Goal: Task Accomplishment & Management: Complete application form

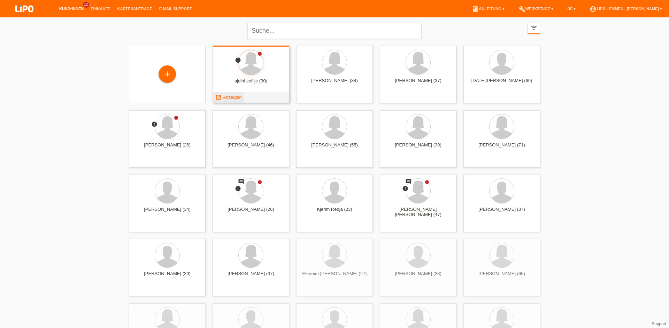
click at [227, 97] on span "Anzeigen" at bounding box center [232, 97] width 19 height 5
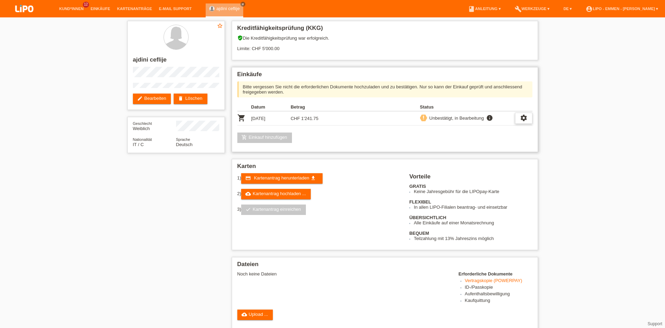
click at [523, 121] on icon "settings" at bounding box center [524, 118] width 8 height 8
click at [464, 149] on span "Vertrag herunterladen" at bounding box center [476, 150] width 46 height 8
click at [269, 180] on span "Kartenantrag herunterladen" at bounding box center [281, 177] width 55 height 5
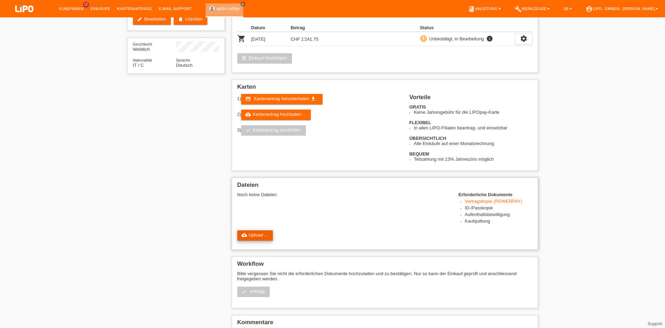
click at [255, 237] on link "cloud_upload Upload ..." at bounding box center [255, 235] width 36 height 10
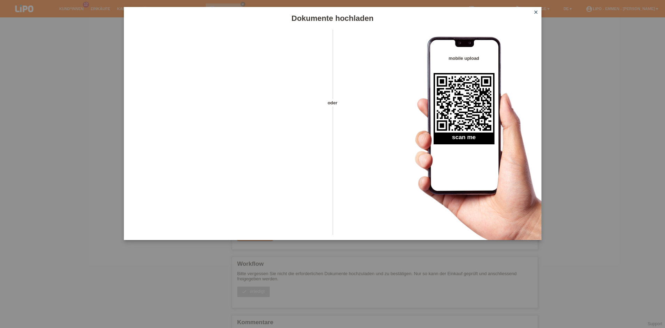
click at [534, 13] on icon "close" at bounding box center [536, 12] width 6 height 6
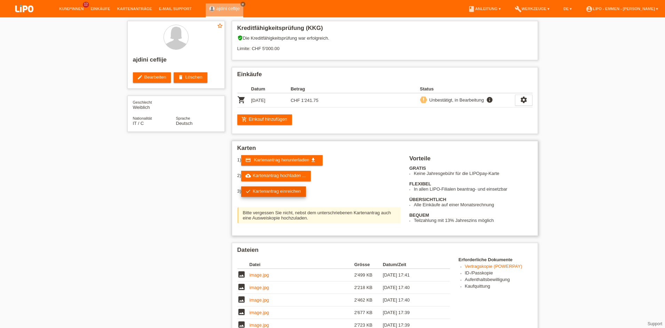
click at [273, 187] on link "check Kartenantrag einreichen" at bounding box center [273, 192] width 65 height 10
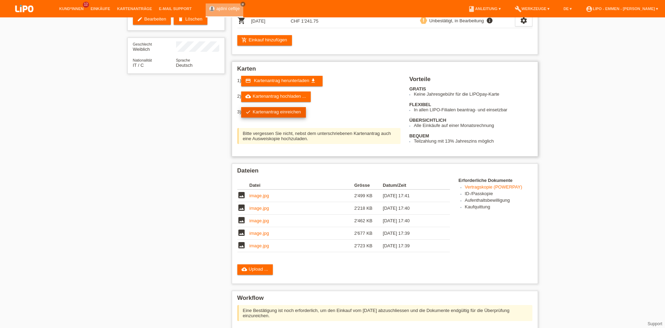
scroll to position [79, 0]
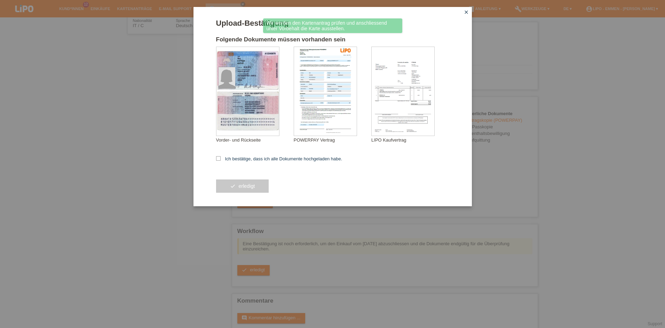
scroll to position [119, 0]
click at [228, 159] on label "Ich bestätige, dass ich alle Dokumente hochgeladen habe." at bounding box center [279, 158] width 126 height 5
click at [221, 159] on input "Ich bestätige, dass ich alle Dokumente hochgeladen habe." at bounding box center [218, 158] width 5 height 5
checkbox input "true"
click at [244, 192] on button "check erledigt" at bounding box center [242, 186] width 53 height 13
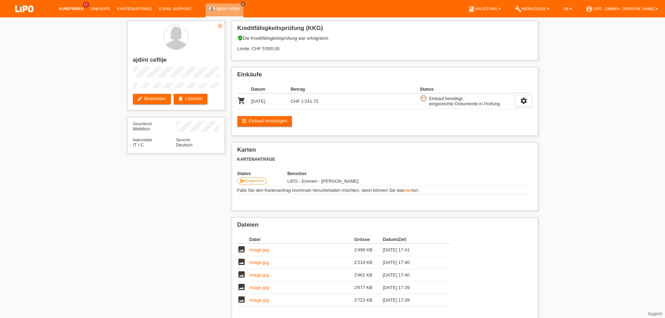
click at [71, 7] on link "Kund*innen" at bounding box center [71, 9] width 31 height 4
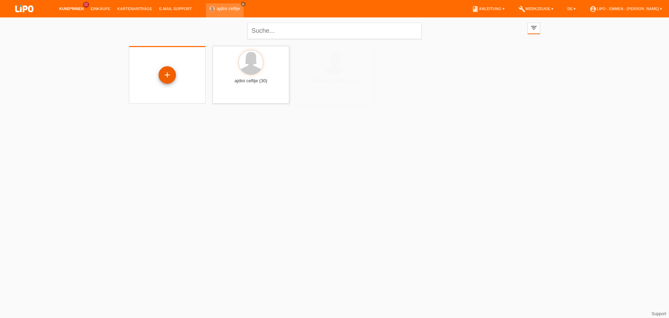
click at [171, 73] on div "+" at bounding box center [167, 75] width 17 height 12
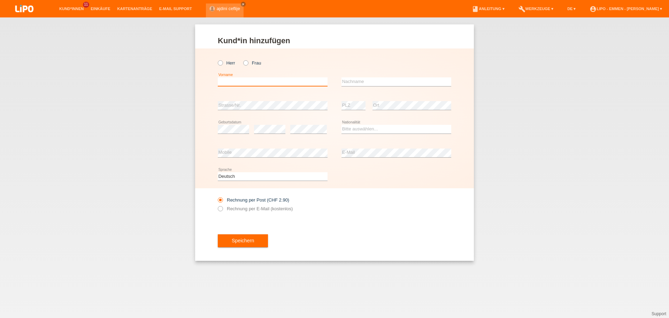
click at [232, 81] on input "text" at bounding box center [273, 81] width 110 height 9
type input "MILAIM"
drag, startPoint x: 344, startPoint y: 77, endPoint x: 344, endPoint y: 81, distance: 3.5
click at [346, 81] on input "text" at bounding box center [396, 81] width 110 height 9
type input "[PERSON_NAME]"
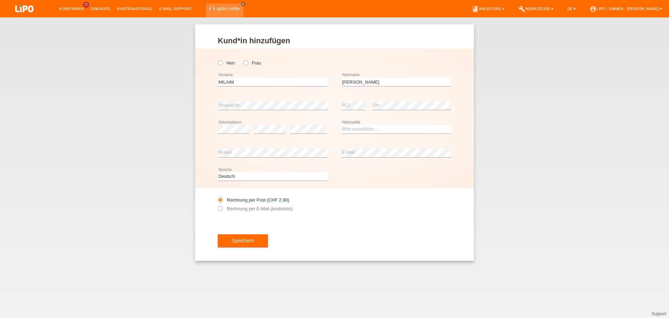
click at [269, 124] on div "error" at bounding box center [269, 129] width 31 height 24
click at [298, 123] on div "error" at bounding box center [308, 129] width 37 height 24
click at [354, 127] on select "Bitte auswählen... Schweiz Deutschland Liechtenstein Österreich ------------ Af…" at bounding box center [396, 129] width 110 height 8
select select "MK"
click at [0, 0] on option "Mazedonien" at bounding box center [0, 0] width 0 height 0
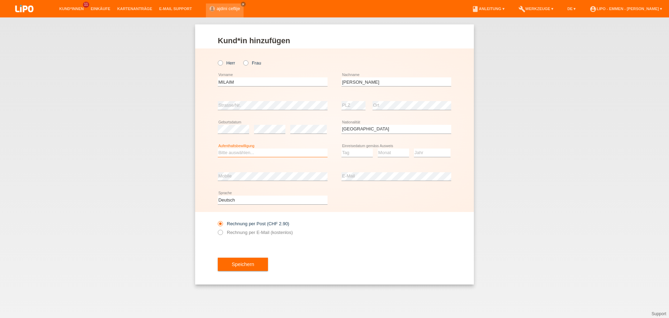
click at [262, 151] on select "Bitte auswählen... C B B - Flüchtlingsstatus Andere" at bounding box center [273, 152] width 110 height 8
select select "B"
click at [0, 0] on option "B" at bounding box center [0, 0] width 0 height 0
click at [358, 150] on select "Tag 01 02 03 04 05 06 07 08 09 10 11" at bounding box center [356, 152] width 31 height 8
click at [391, 153] on select "Monat 01 02 03 04 05 06 07 08 09 10 11" at bounding box center [392, 152] width 31 height 8
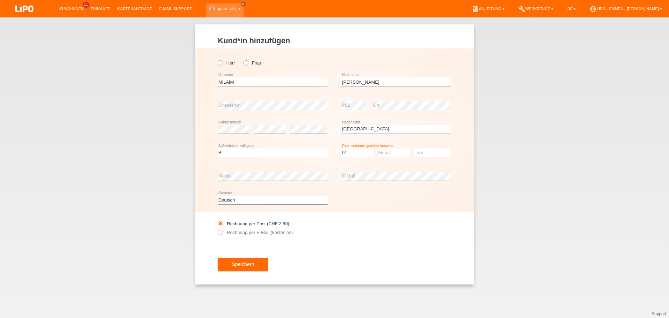
select select "01"
click at [391, 153] on select "Monat 01 02 03 04 05 06 07 08 09 10 11" at bounding box center [392, 152] width 31 height 8
select select "10"
click at [432, 155] on select "Jahr 2025 2024 2023 2022 2021 2020 2019 2018 2017 2016 2015 2014 2013 2012 2011…" at bounding box center [432, 152] width 37 height 8
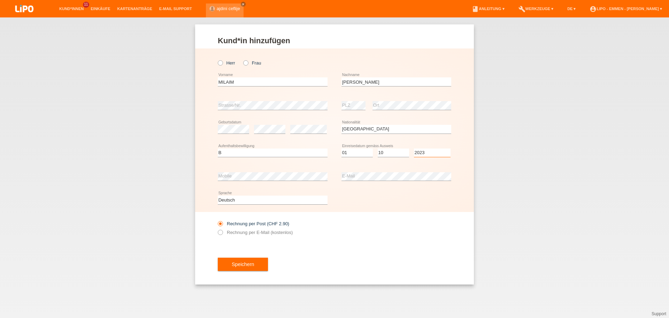
select select "2023"
click at [235, 268] on button "Speichern" at bounding box center [243, 263] width 50 height 13
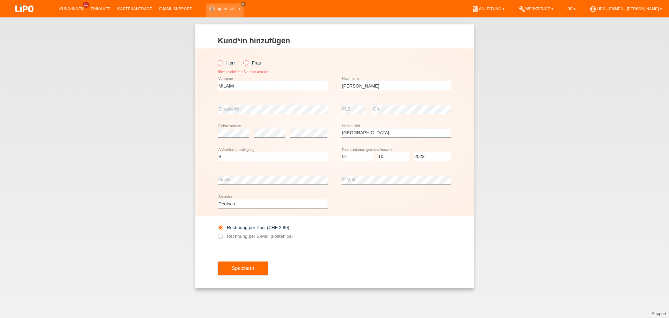
click at [217, 59] on icon at bounding box center [217, 59] width 0 height 0
click at [221, 63] on input "Herr" at bounding box center [220, 62] width 5 height 5
radio input "true"
click at [243, 269] on button "Speichern" at bounding box center [243, 267] width 50 height 13
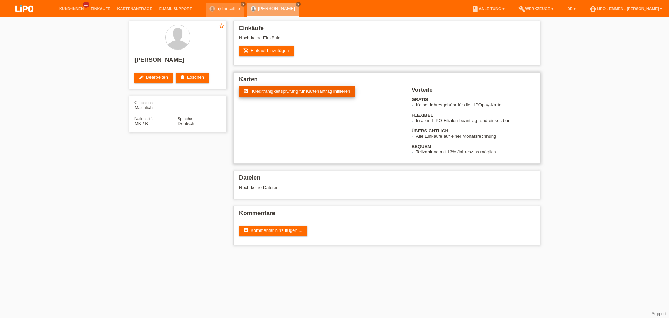
click at [248, 89] on icon "fact_check" at bounding box center [246, 91] width 6 height 6
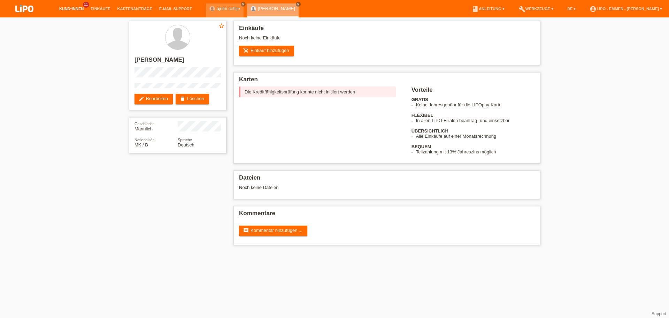
click at [81, 9] on link "Kund*innen" at bounding box center [71, 9] width 31 height 4
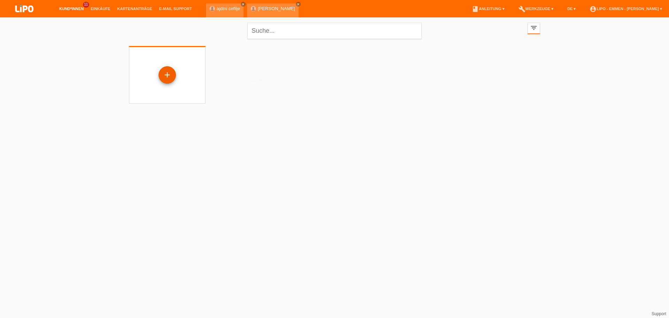
click at [170, 76] on div "+" at bounding box center [167, 75] width 17 height 12
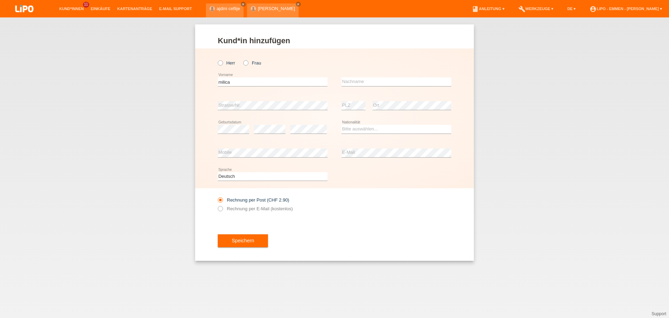
type input "milica"
click at [362, 80] on input "text" at bounding box center [396, 81] width 110 height 9
type input "[PERSON_NAME]"
click at [355, 114] on div "error PLZ" at bounding box center [353, 106] width 24 height 24
click at [370, 128] on select "Bitte auswählen... Schweiz Deutschland Liechtenstein Österreich ------------ Af…" at bounding box center [396, 129] width 110 height 8
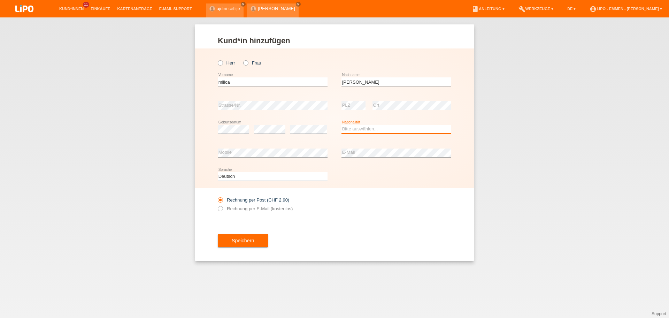
select select "RS"
click at [0, 0] on option "Serbien" at bounding box center [0, 0] width 0 height 0
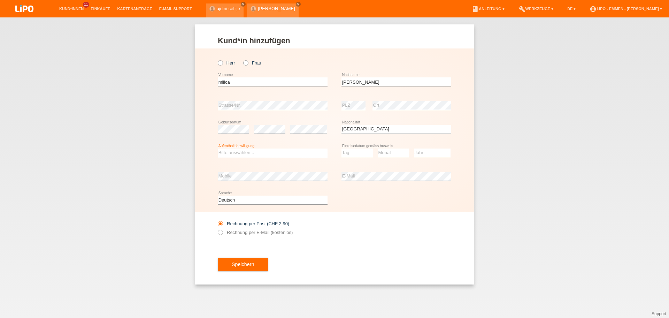
click at [261, 154] on select "Bitte auswählen... C B B - Flüchtlingsstatus Andere" at bounding box center [273, 152] width 110 height 8
select select "C"
click at [0, 0] on option "C" at bounding box center [0, 0] width 0 height 0
click at [358, 157] on icon at bounding box center [356, 157] width 31 height 0
click at [360, 153] on select "Tag 01 02 03 04 05 06 07 08 09 10 11" at bounding box center [356, 152] width 31 height 8
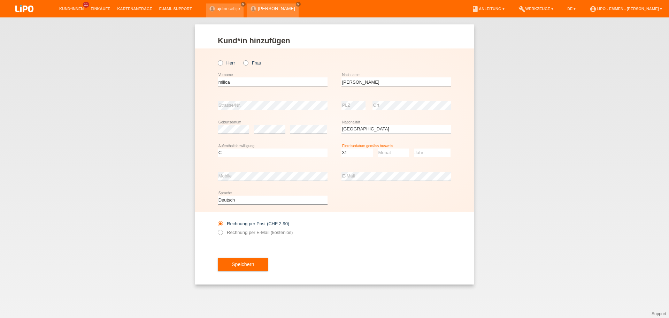
click at [391, 153] on select "Monat 01 02 03 04 05 06 07 08 09 10 11" at bounding box center [392, 152] width 31 height 8
select select "31"
click at [391, 152] on select "Monat 01 02 03 04 05 06 07 08 09 10 11" at bounding box center [392, 152] width 31 height 8
click at [438, 153] on select "Jahr 2025 2024 2023 2022 2021 2020 2019 2018 2017 2016 2015 2014 2013 2012 2011…" at bounding box center [432, 152] width 37 height 8
select select "08"
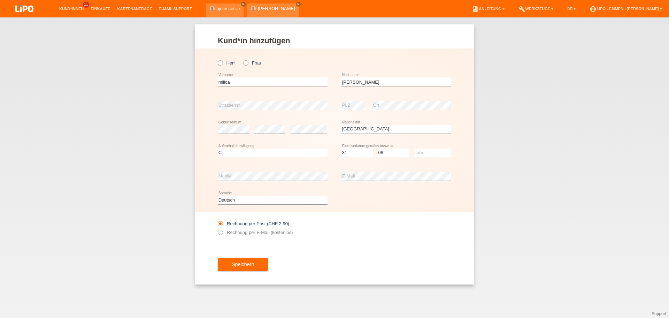
click at [439, 153] on select "Jahr 2025 2024 2023 2022 2021 2020 2019 2018 2017 2016 2015 2014 2013 2012 2011…" at bounding box center [432, 152] width 37 height 8
select select "2003"
click at [252, 270] on button "Speichern" at bounding box center [243, 263] width 50 height 13
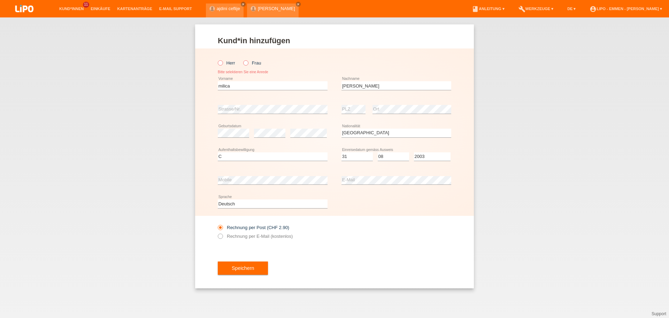
click at [253, 63] on label "Frau" at bounding box center [252, 62] width 18 height 5
click at [248, 63] on input "Frau" at bounding box center [245, 62] width 5 height 5
radio input "true"
click at [240, 272] on button "Speichern" at bounding box center [243, 267] width 50 height 13
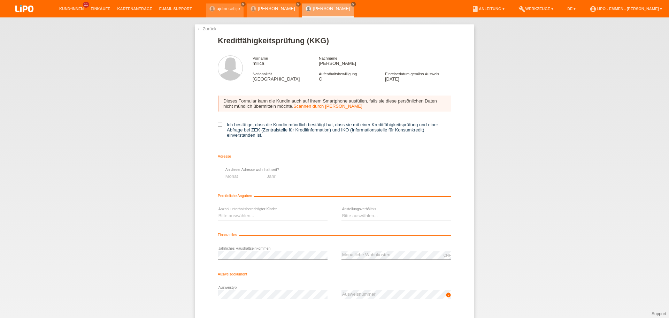
click at [220, 124] on icon at bounding box center [220, 124] width 5 height 5
click at [220, 124] on input "Ich bestätige, dass die Kundin mündlich bestätigt hat, dass sie mit einer Kredi…" at bounding box center [220, 124] width 5 height 5
checkbox input "true"
click at [351, 176] on select "Monat 01 02 03 04 05 06 07 08 09 10" at bounding box center [359, 176] width 36 height 8
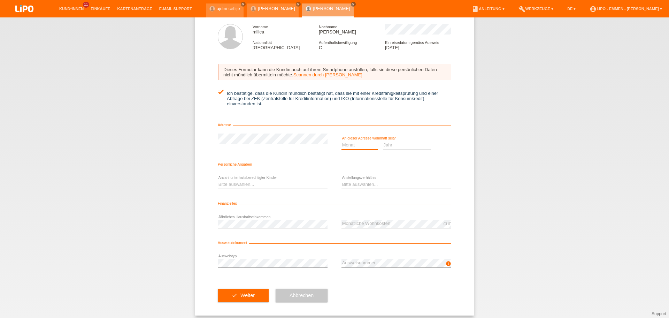
click at [350, 144] on select "Monat 01 02 03 04 05 06 07 08 09 10" at bounding box center [359, 145] width 36 height 8
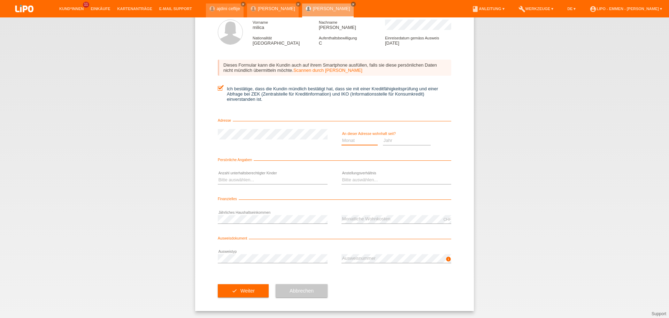
click at [358, 138] on select "Monat 01 02 03 04 05 06 07 08 09 10" at bounding box center [359, 140] width 36 height 8
select select "08"
click at [0, 0] on option "08" at bounding box center [0, 0] width 0 height 0
click at [395, 136] on select "Jahr 2025 2024 2023 2022 2021 2020 2019 2018 2017 2016 2015 2014 2013 2012 2011…" at bounding box center [407, 140] width 48 height 8
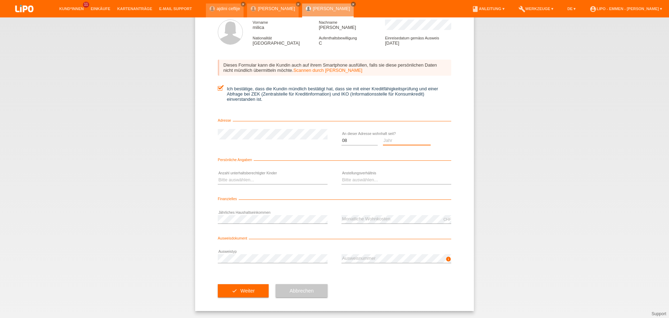
select select "2003"
click at [0, 0] on option "2003" at bounding box center [0, 0] width 0 height 0
click at [285, 180] on select "Bitte auswählen... 0 1 2 3 4 5 6 7 8 9" at bounding box center [273, 179] width 110 height 8
select select "0"
click at [0, 0] on option "0" at bounding box center [0, 0] width 0 height 0
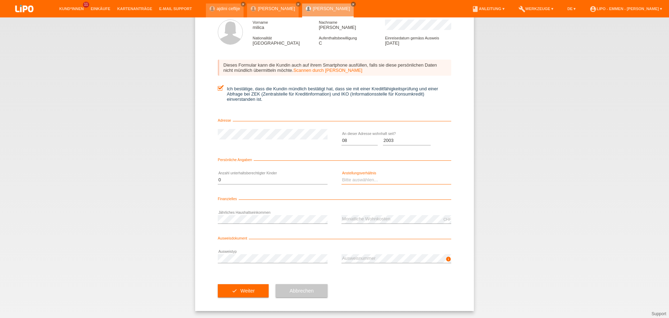
click at [380, 177] on select "Bitte auswählen... Unbefristet Befristet Lehrling/Student Pensioniert Nicht arb…" at bounding box center [396, 179] width 110 height 8
select select "UNLIMITED"
click at [0, 0] on option "Unbefristet" at bounding box center [0, 0] width 0 height 0
click at [235, 290] on button "check Weiter" at bounding box center [243, 290] width 51 height 13
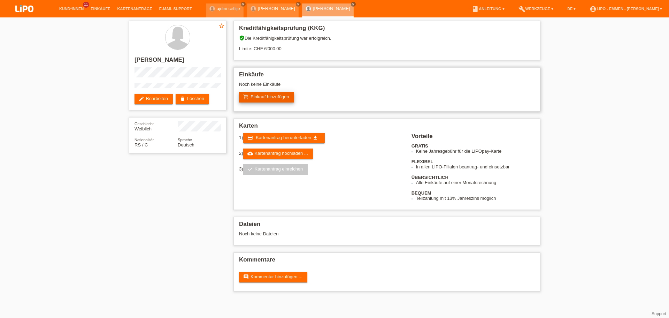
click at [263, 96] on link "add_shopping_cart Einkauf hinzufügen" at bounding box center [266, 97] width 55 height 10
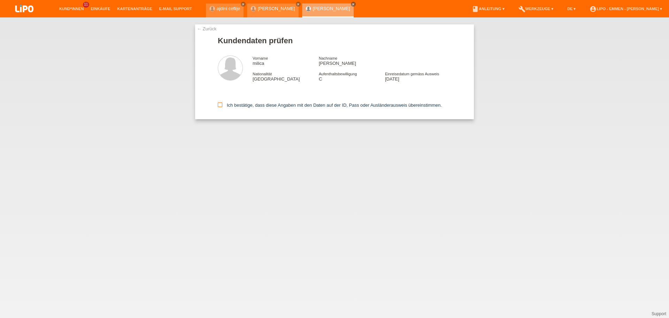
click at [237, 103] on label "Ich bestätige, dass diese Angaben mit den Daten auf der ID, Pass oder Ausländer…" at bounding box center [330, 104] width 224 height 5
click at [222, 103] on input "Ich bestätige, dass diese Angaben mit den Daten auf der ID, Pass oder Ausländer…" at bounding box center [220, 104] width 5 height 5
click at [232, 107] on label "Ich bestätige, dass diese Angaben mit den Daten auf der ID, Pass oder Ausländer…" at bounding box center [330, 104] width 224 height 5
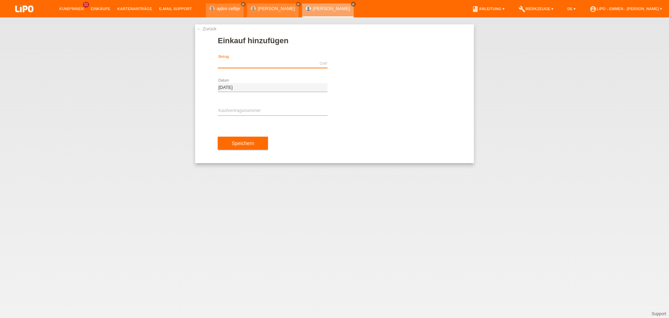
click at [231, 65] on input "text" at bounding box center [273, 63] width 110 height 9
type input "2478.50"
click at [257, 112] on input "text" at bounding box center [273, 111] width 110 height 9
type input "xf0ju6"
click at [223, 140] on button "Speichern" at bounding box center [243, 142] width 50 height 13
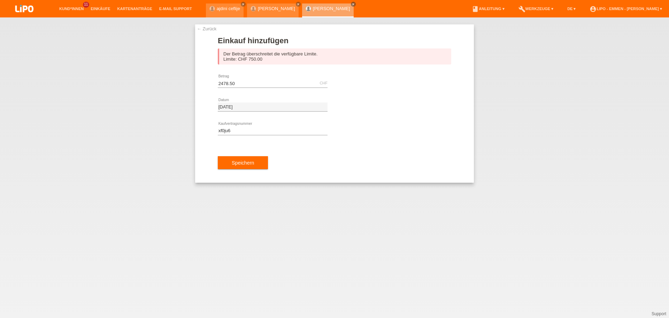
click at [211, 30] on link "← Zurück" at bounding box center [206, 28] width 19 height 5
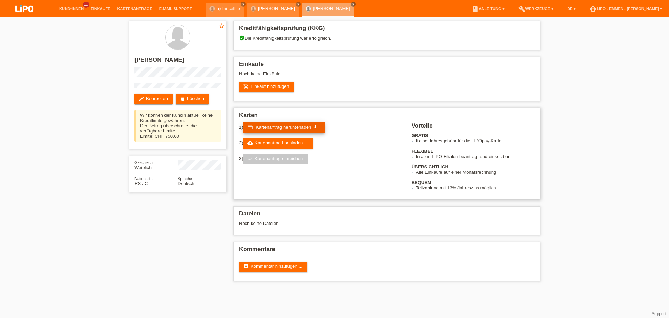
click at [282, 130] on link "credit_card Kartenantrag herunterladen get_app" at bounding box center [283, 127] width 81 height 10
click at [278, 145] on link "cloud_upload Kartenantrag hochladen ..." at bounding box center [278, 143] width 70 height 10
